Goal: Check status: Check status

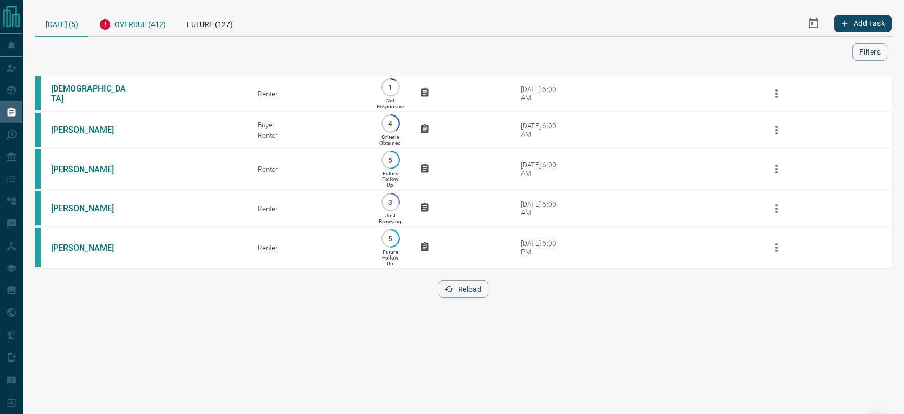
click at [139, 24] on div "Overdue (412)" at bounding box center [132, 22] width 88 height 25
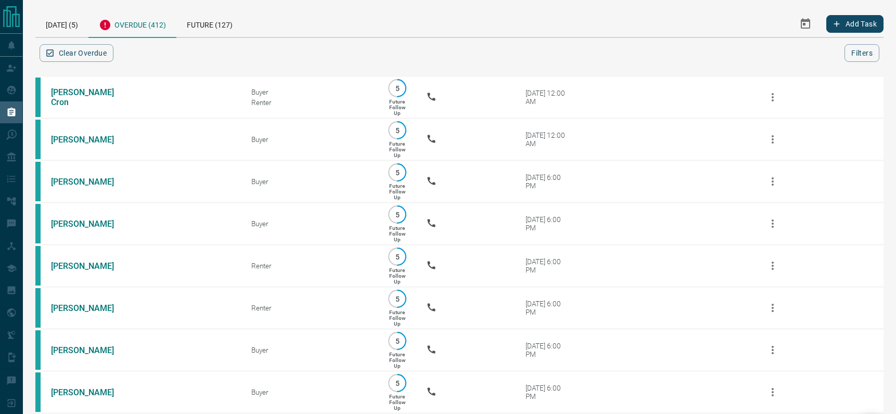
scroll to position [15423, 0]
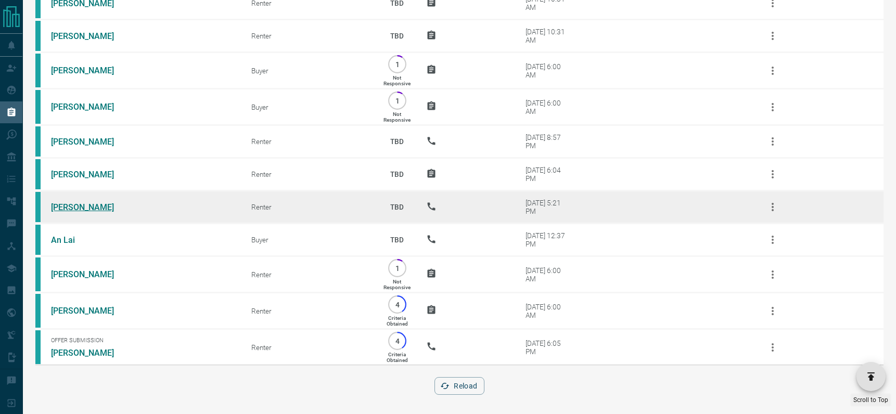
click at [81, 202] on link "[PERSON_NAME]" at bounding box center [90, 207] width 78 height 10
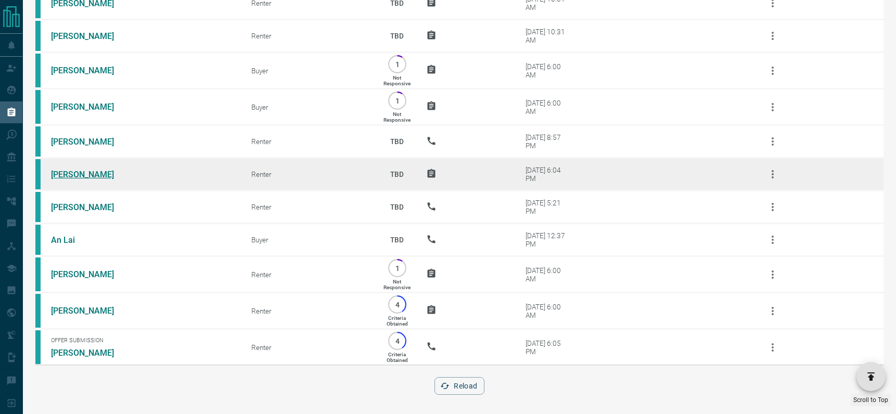
click at [74, 170] on link "[PERSON_NAME]" at bounding box center [90, 175] width 78 height 10
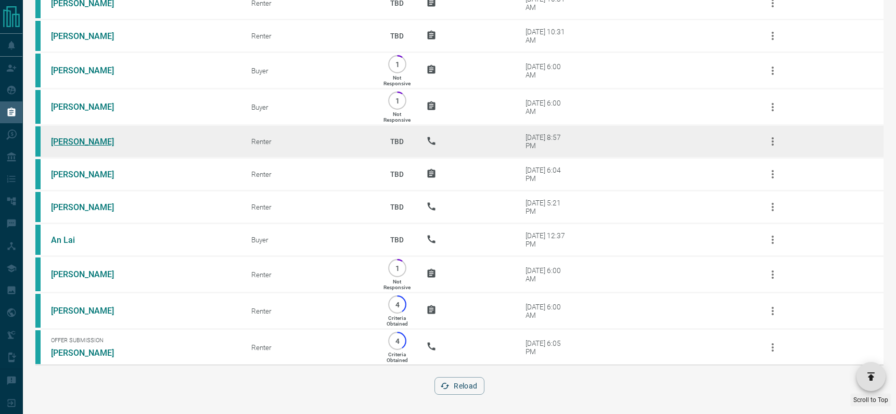
click at [69, 137] on link "[PERSON_NAME]" at bounding box center [90, 142] width 78 height 10
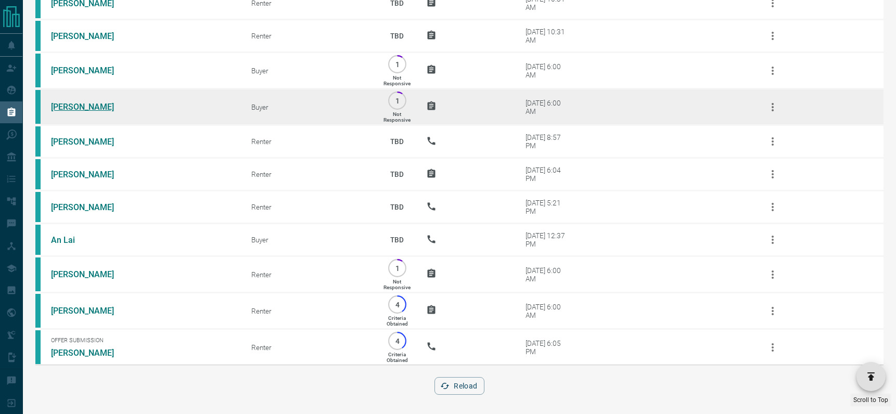
click at [75, 103] on link "[PERSON_NAME]" at bounding box center [90, 107] width 78 height 10
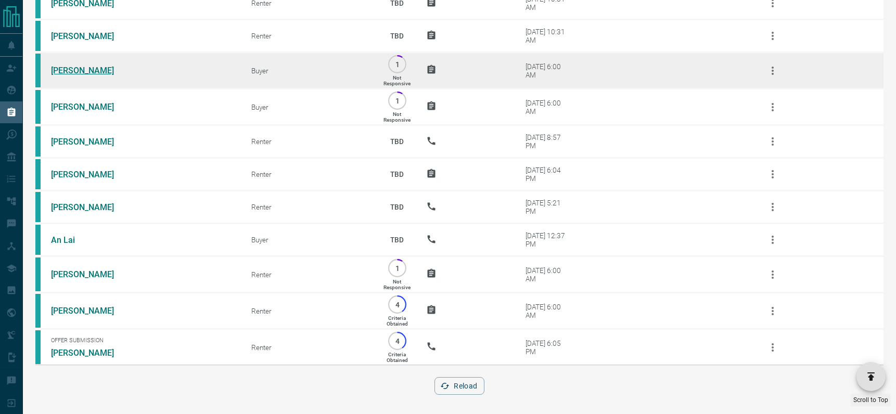
click at [61, 67] on link "[PERSON_NAME]" at bounding box center [90, 71] width 78 height 10
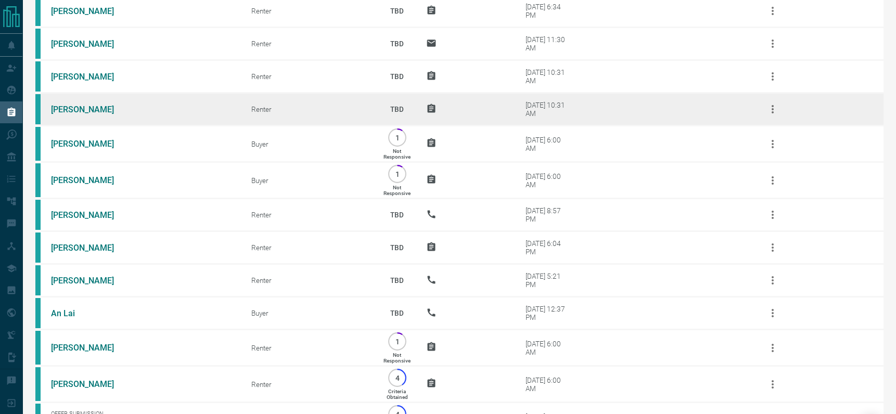
scroll to position [15349, 0]
click at [65, 106] on link "[PERSON_NAME]" at bounding box center [90, 111] width 78 height 10
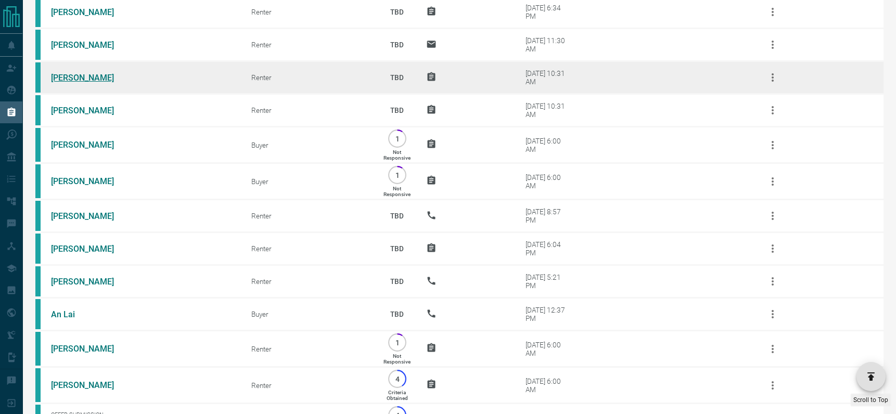
click at [56, 75] on link "[PERSON_NAME]" at bounding box center [90, 78] width 78 height 10
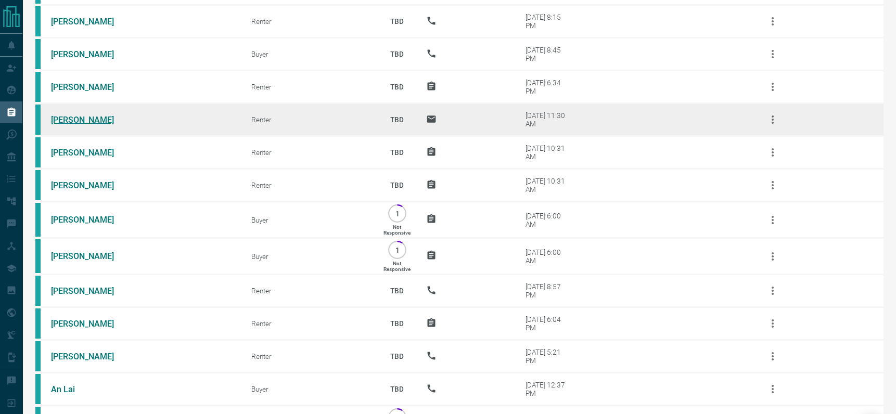
scroll to position [15264, 0]
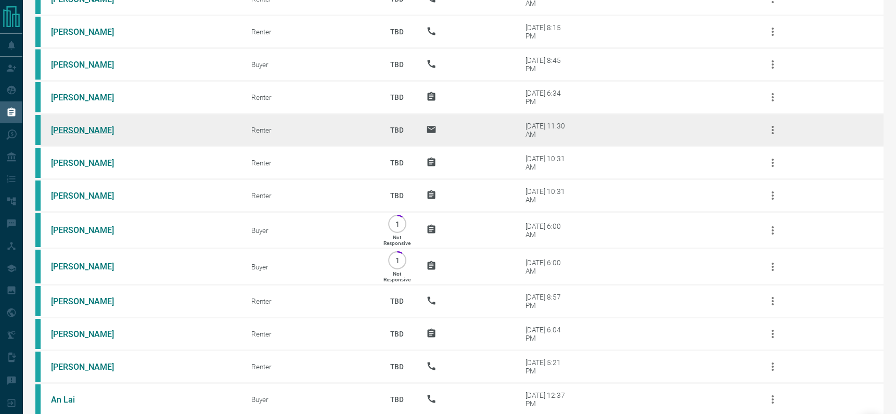
click at [73, 125] on link "[PERSON_NAME]" at bounding box center [90, 130] width 78 height 10
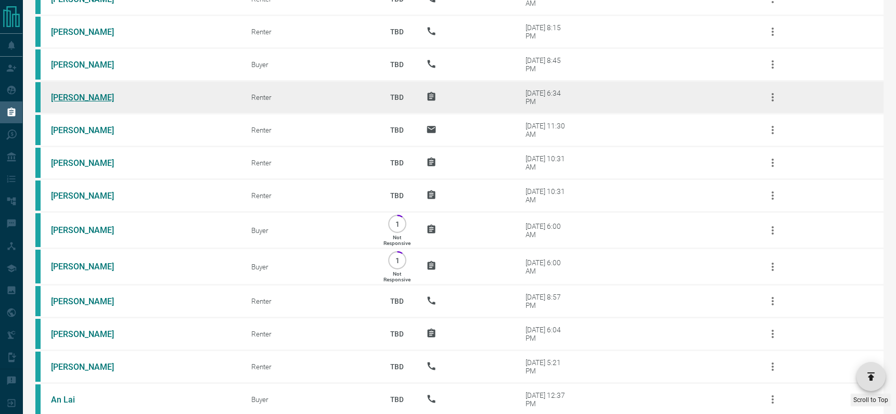
click at [63, 98] on link "[PERSON_NAME]" at bounding box center [90, 98] width 78 height 10
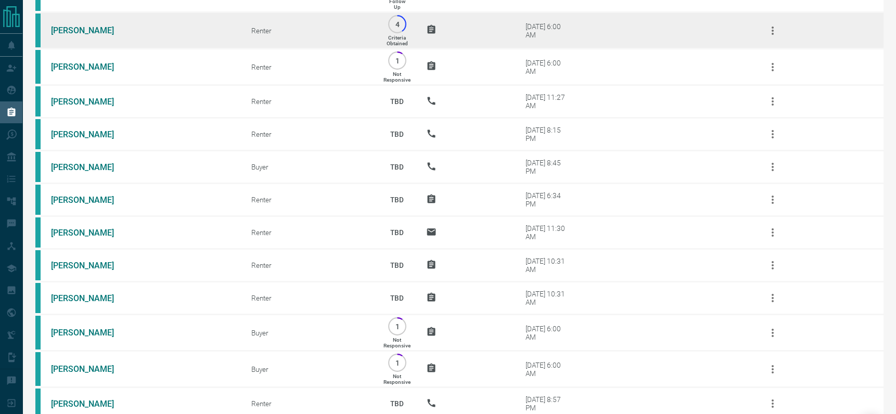
scroll to position [15142, 0]
